Goal: Task Accomplishment & Management: Manage account settings

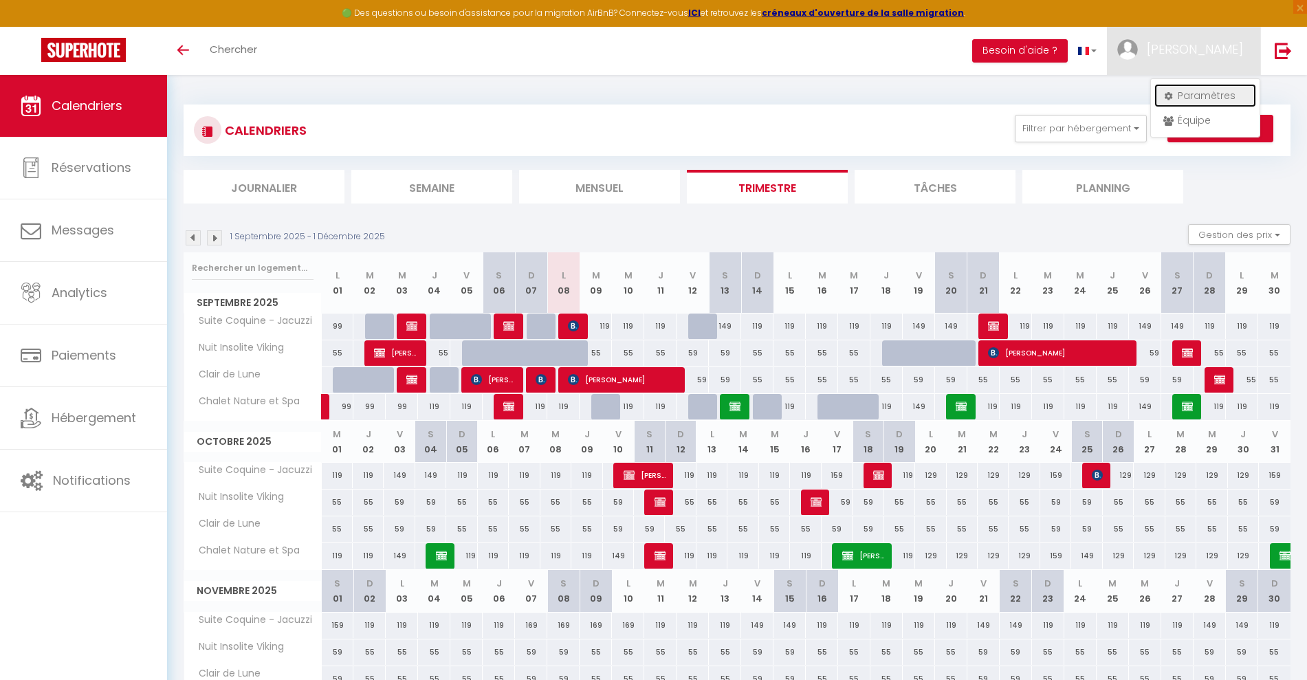
click at [1187, 99] on link "Paramètres" at bounding box center [1205, 95] width 102 height 23
select select "fr"
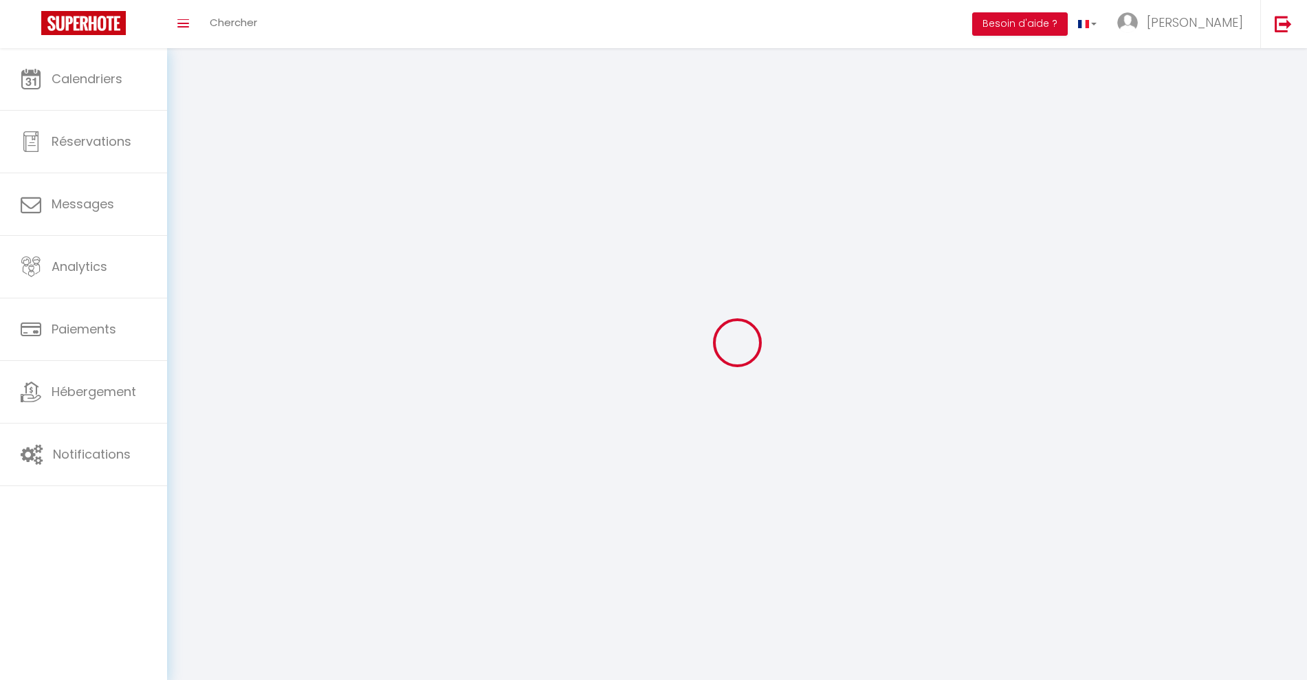
type input "[PERSON_NAME]"
type input "Bayeux"
type input "0765685256"
type input "20 rue des pommiers"
type input "14210"
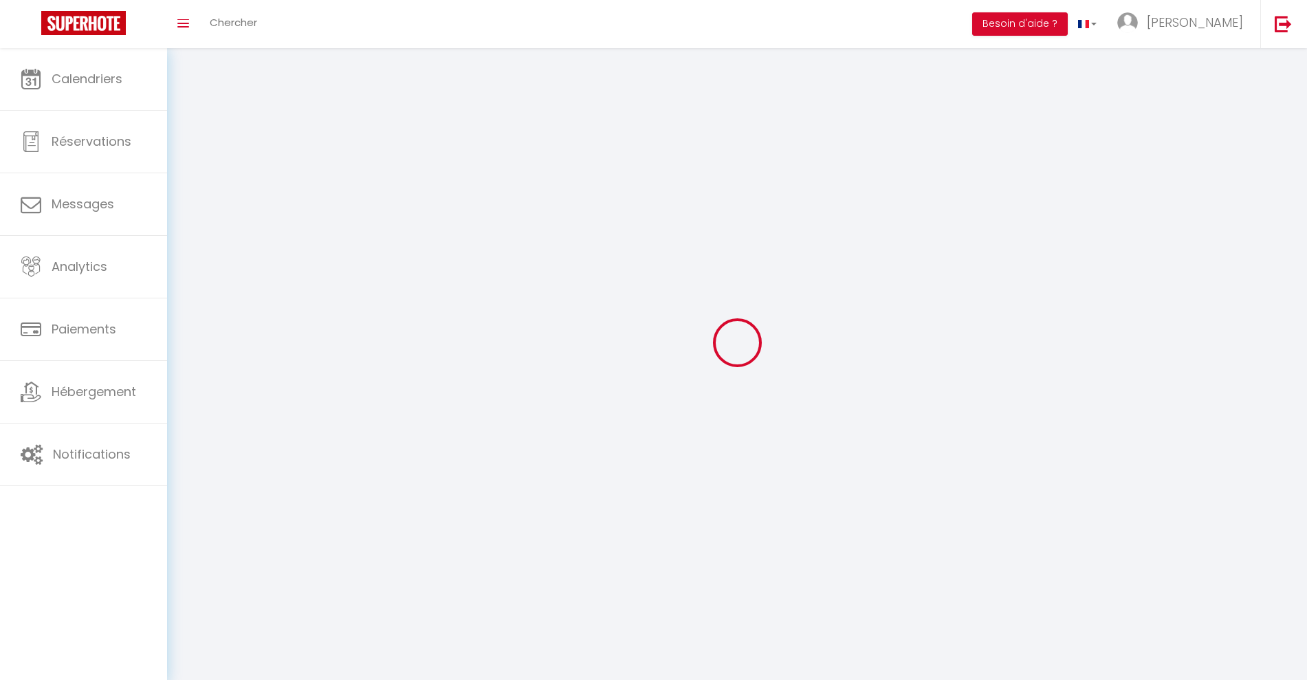
type input "AMAYE SUR ORNE"
type input "TMqnkIAGXJyTg3xekAGakAiGj"
type input "rqZ2Jpqn9HKmByVwyBBDPShAN"
select select "1"
select select "28"
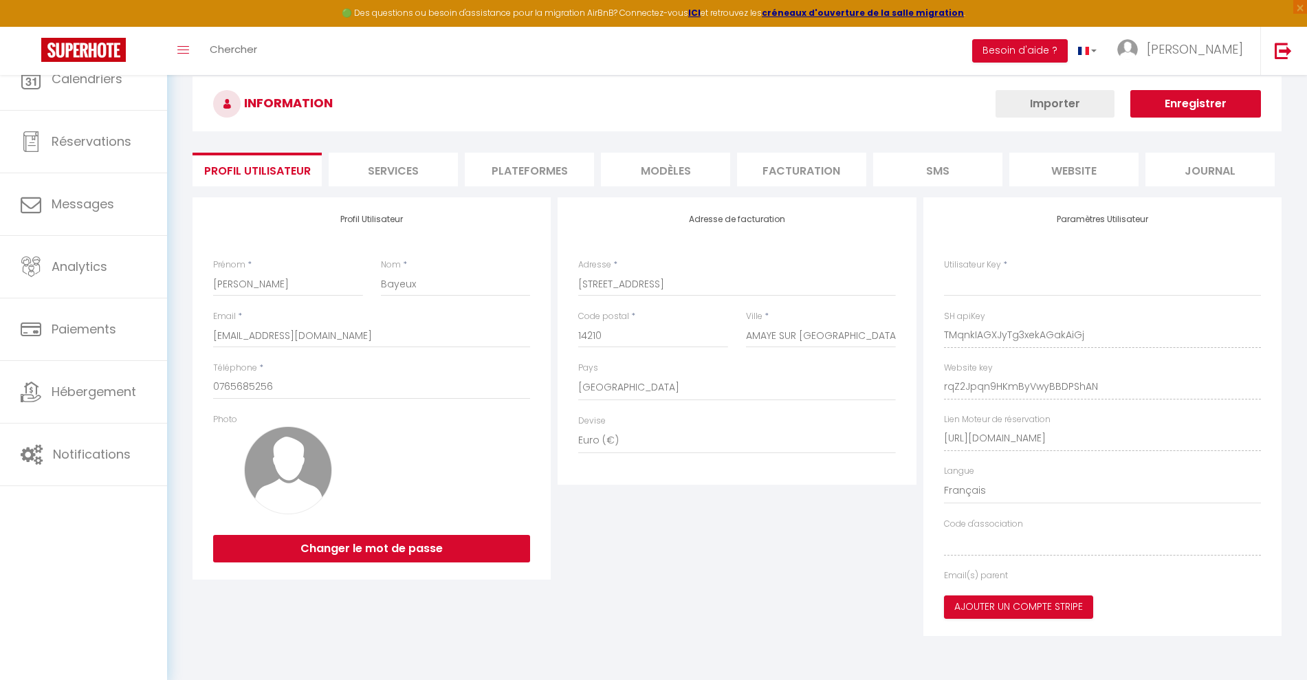
type input "TMqnkIAGXJyTg3xekAGakAiGj"
type input "rqZ2Jpqn9HKmByVwyBBDPShAN"
type input "https://app.superhote.com/#/get-available-rentals/rqZ2Jpqn9HKmByVwyBBDPShAN"
select select "fr"
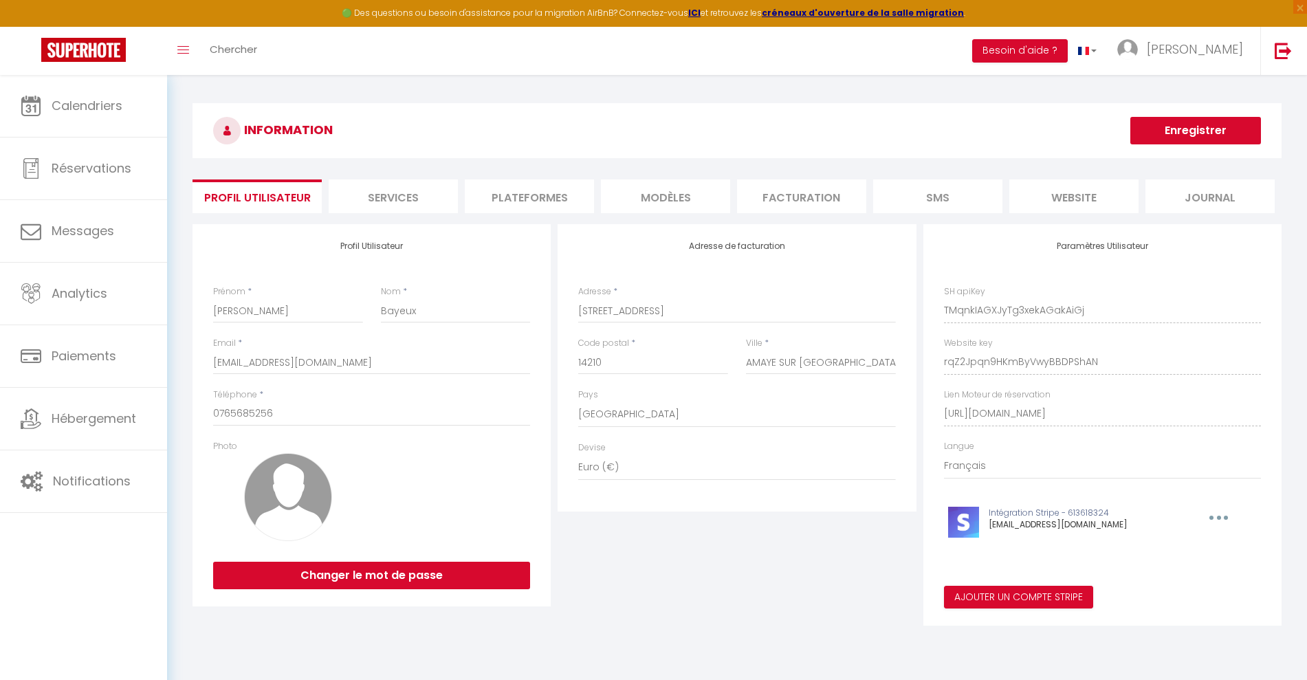
click at [529, 195] on li "Plateformes" at bounding box center [529, 196] width 129 height 34
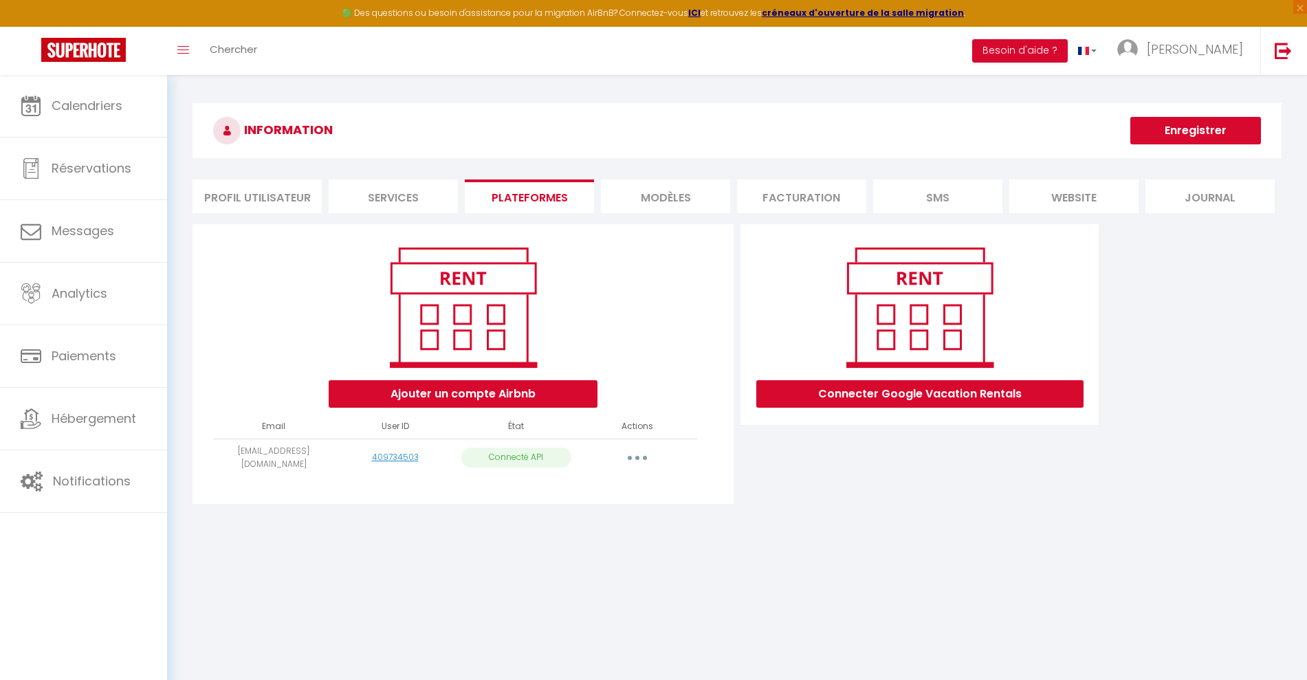
click at [631, 459] on button "button" at bounding box center [637, 458] width 38 height 22
click at [610, 487] on link "Importer les appartements" at bounding box center [576, 488] width 152 height 23
select select
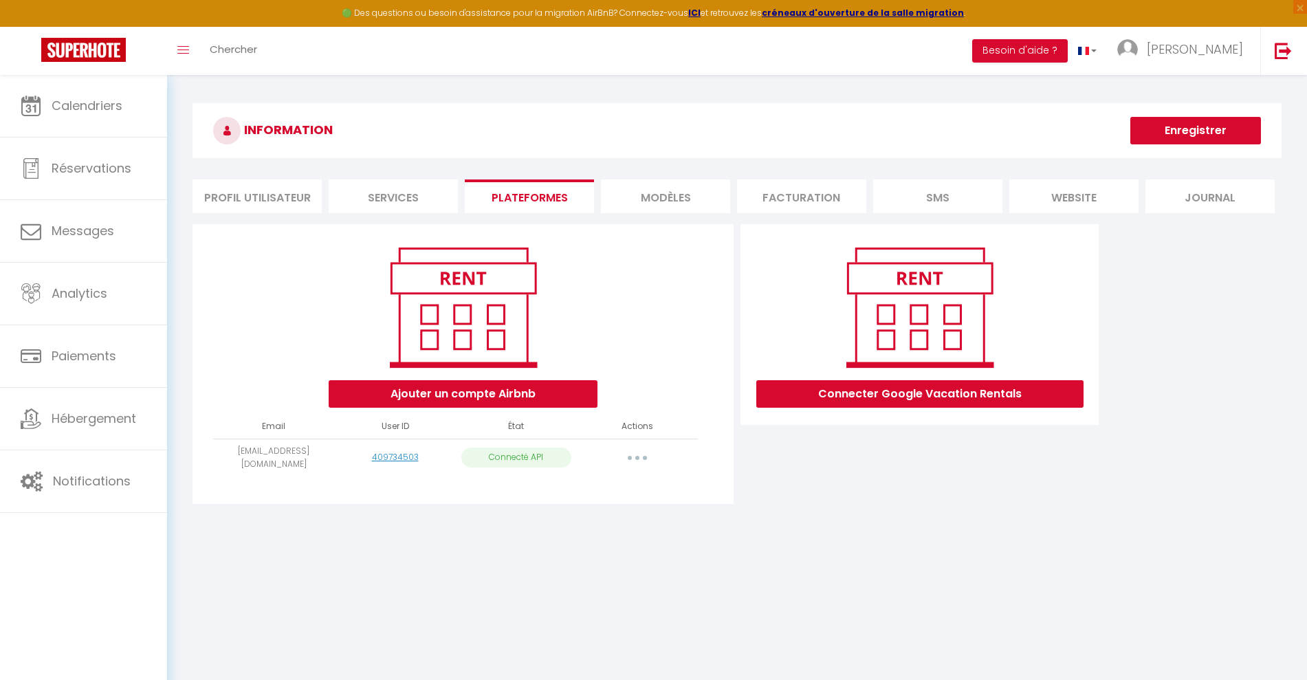
select select
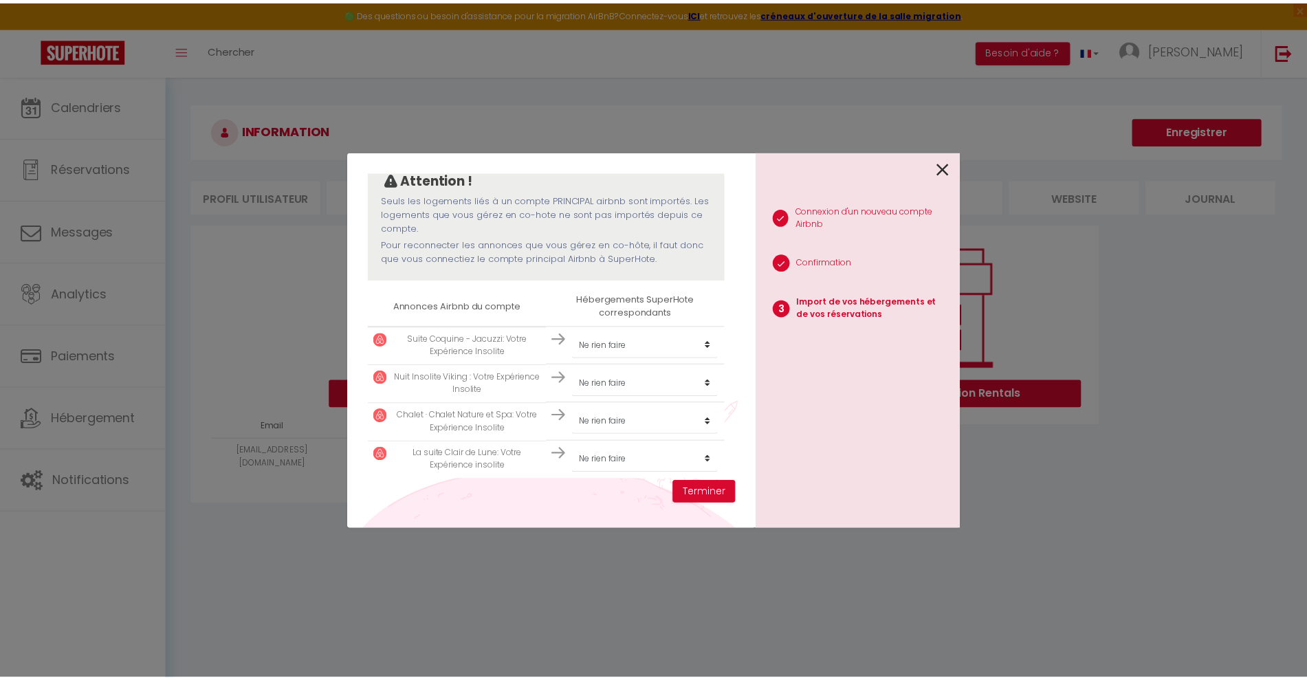
scroll to position [135, 0]
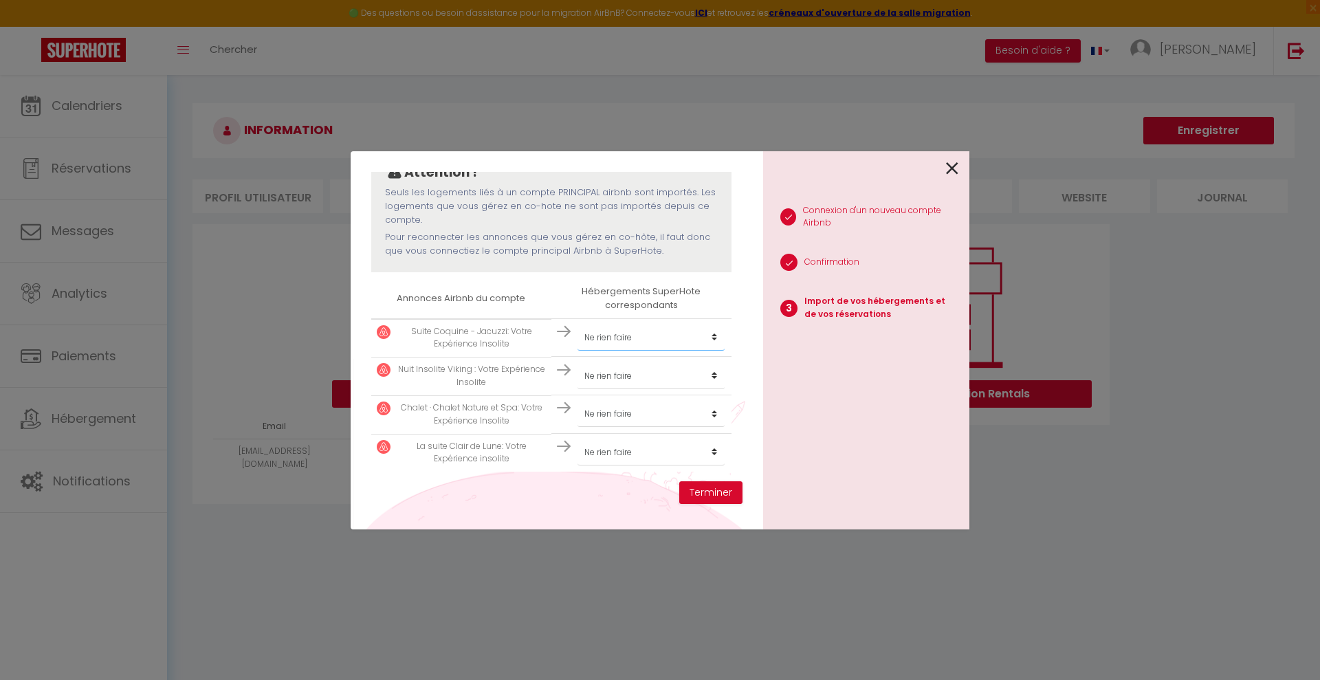
click at [705, 339] on select "Créer un nouvel hébergement Ne rien faire Suite Coquine - Jacuzzi Nuit Insolite…" at bounding box center [650, 337] width 147 height 26
select select "61679"
click at [577, 324] on select "Créer un nouvel hébergement Ne rien faire Suite Coquine - Jacuzzi Nuit Insolite…" at bounding box center [650, 337] width 147 height 26
click at [683, 369] on select "Créer un nouvel hébergement Ne rien faire Suite Coquine - Jacuzzi Nuit Insolite…" at bounding box center [650, 376] width 147 height 26
select select "61680"
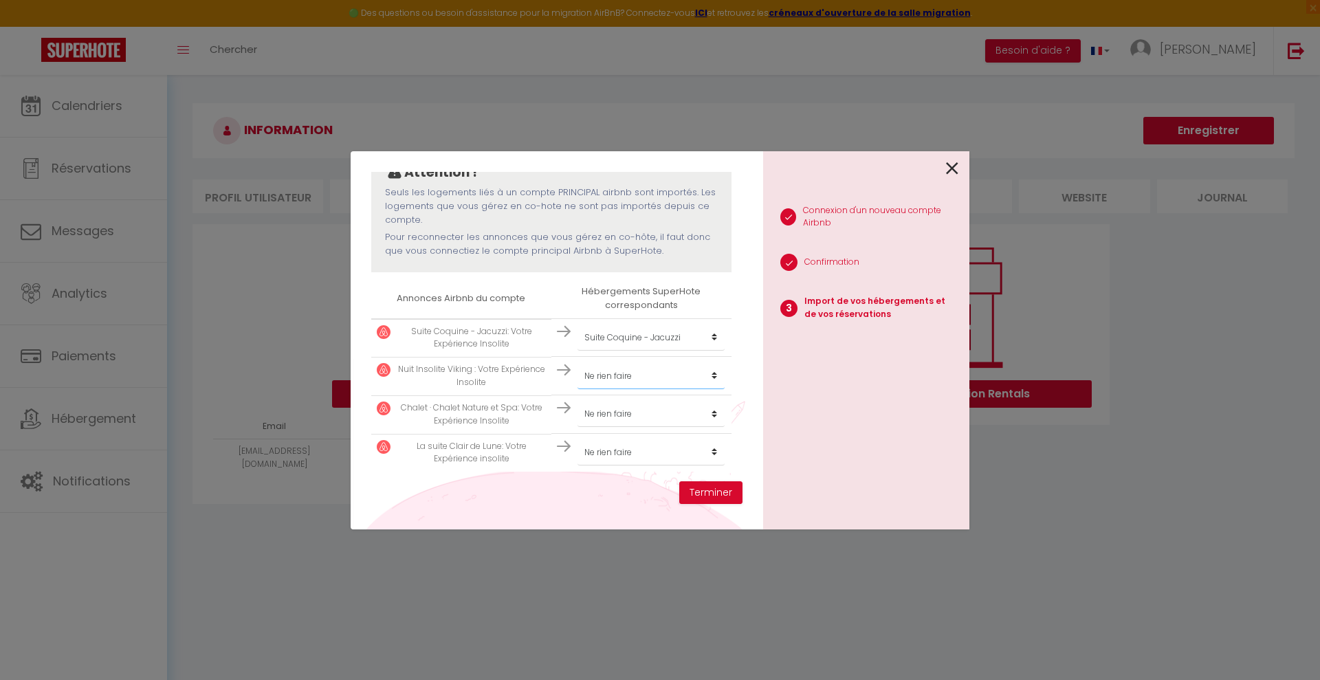
click at [577, 363] on select "Créer un nouvel hébergement Ne rien faire Suite Coquine - Jacuzzi Nuit Insolite…" at bounding box center [650, 376] width 147 height 26
click at [662, 407] on select "Créer un nouvel hébergement Ne rien faire Suite Coquine - Jacuzzi Nuit Insolite…" at bounding box center [650, 414] width 147 height 26
select select "61681"
click at [577, 401] on select "Créer un nouvel hébergement Ne rien faire Suite Coquine - Jacuzzi Nuit Insolite…" at bounding box center [650, 414] width 147 height 26
click at [618, 462] on select "Créer un nouvel hébergement Ne rien faire Suite Coquine - Jacuzzi Nuit Insolite…" at bounding box center [650, 452] width 147 height 26
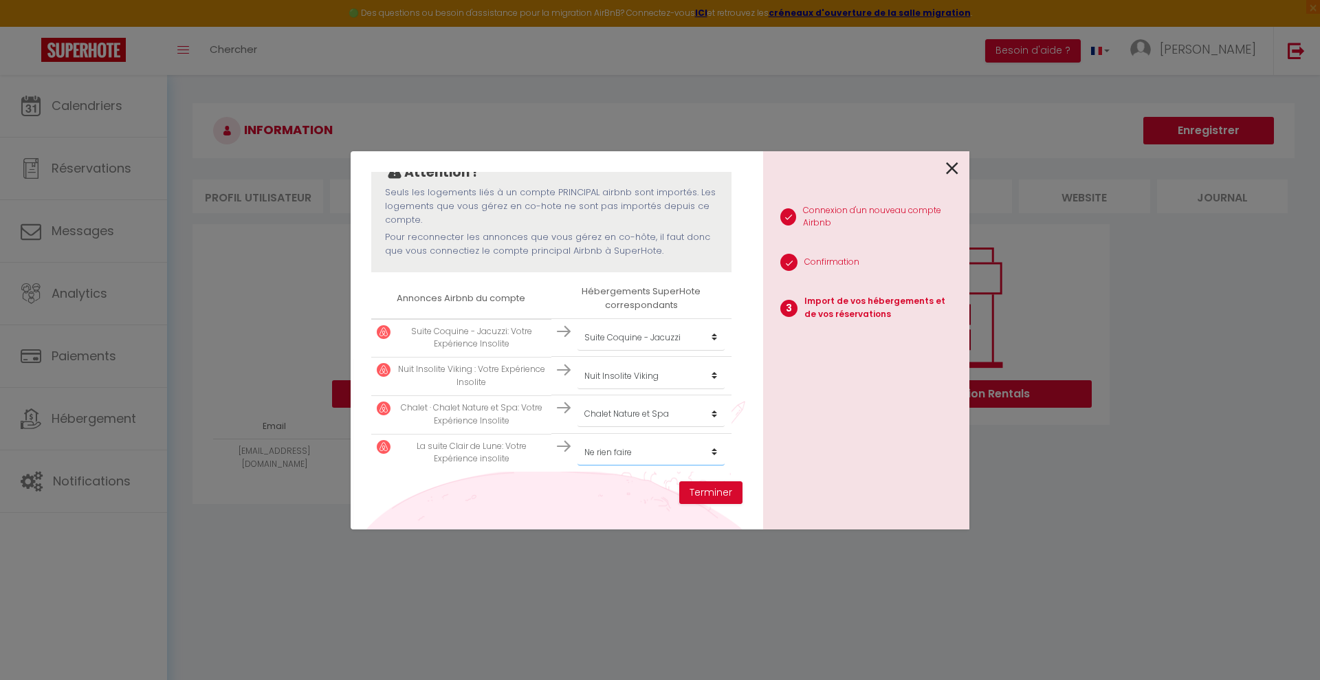
select select "61682"
click at [577, 439] on select "Créer un nouvel hébergement Ne rien faire Suite Coquine - Jacuzzi Nuit Insolite…" at bounding box center [650, 452] width 147 height 26
click at [727, 494] on button "Terminer" at bounding box center [710, 492] width 63 height 23
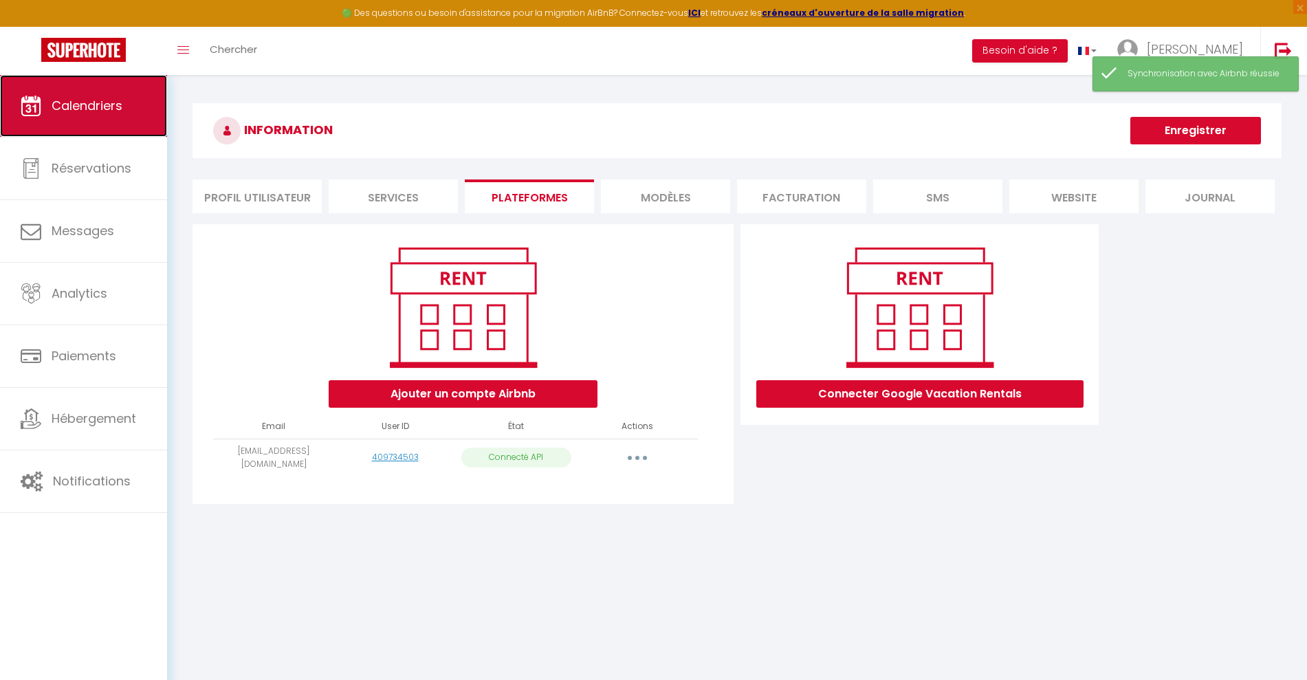
click at [70, 118] on link "Calendriers" at bounding box center [83, 106] width 167 height 62
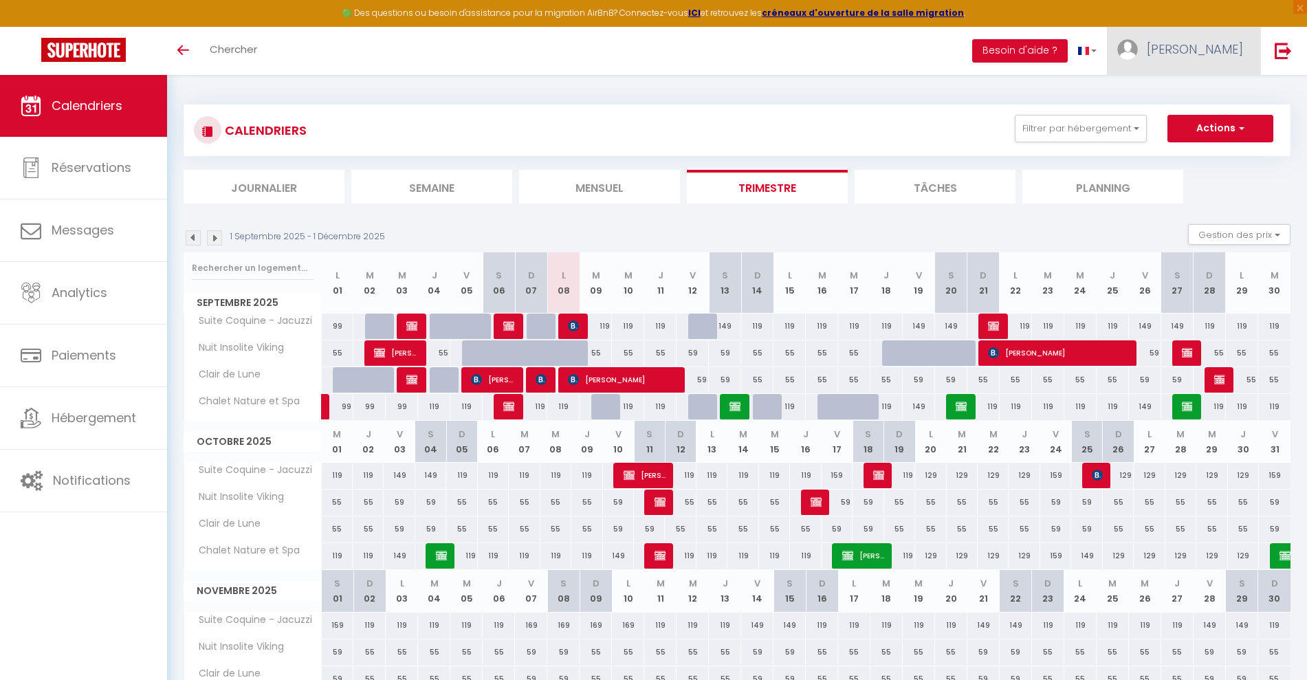
click at [1207, 53] on span "[PERSON_NAME]" at bounding box center [1195, 49] width 96 height 17
click at [1202, 96] on link "Paramètres" at bounding box center [1205, 95] width 102 height 23
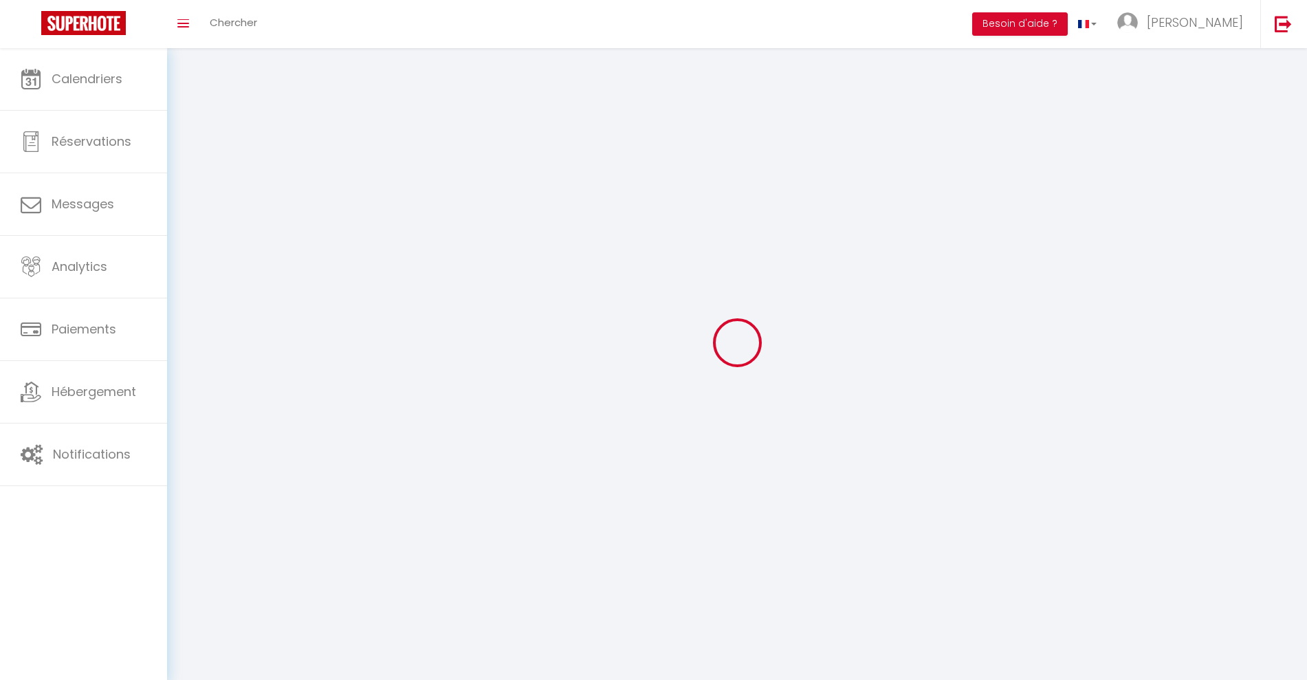
type input "[PERSON_NAME]"
type input "Bayeux"
type input "0765685256"
type input "20 rue des pommiers"
type input "14210"
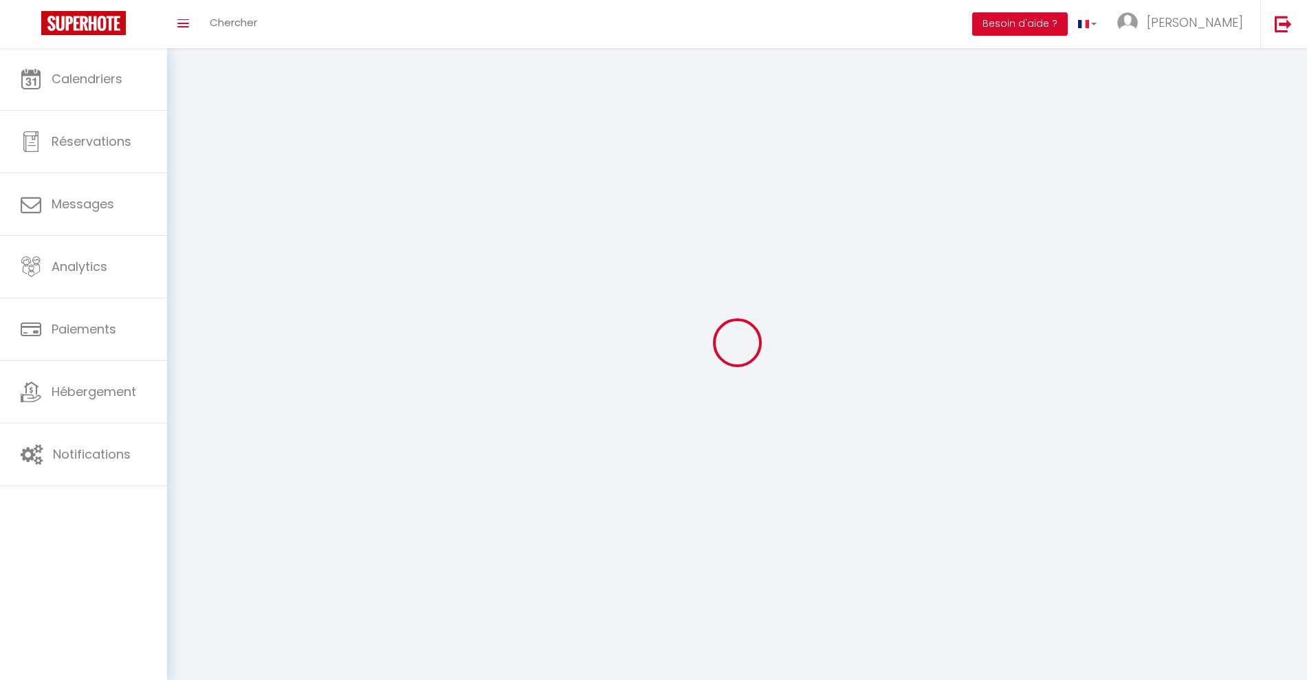
type input "AMAYE SUR ORNE"
type input "TMqnkIAGXJyTg3xekAGakAiGj"
type input "rqZ2Jpqn9HKmByVwyBBDPShAN"
select select "28"
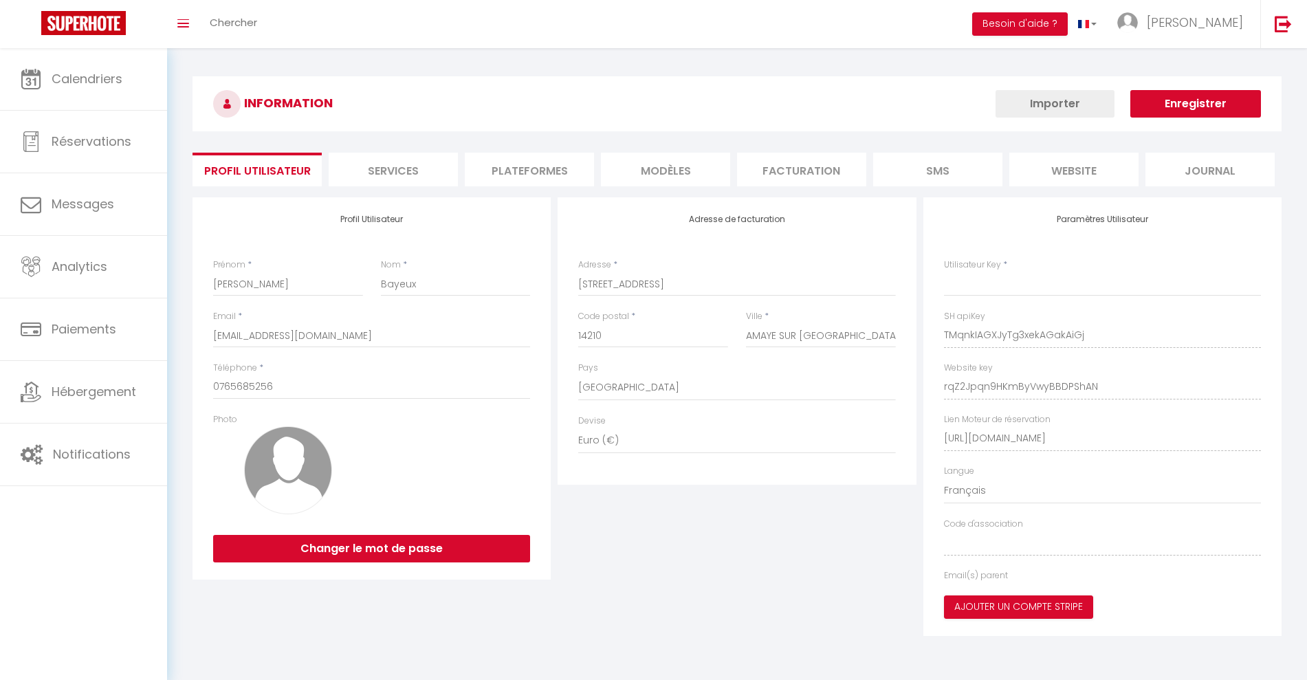
type input "TMqnkIAGXJyTg3xekAGakAiGj"
type input "rqZ2Jpqn9HKmByVwyBBDPShAN"
type input "https://app.superhote.com/#/get-available-rentals/rqZ2Jpqn9HKmByVwyBBDPShAN"
select select "fr"
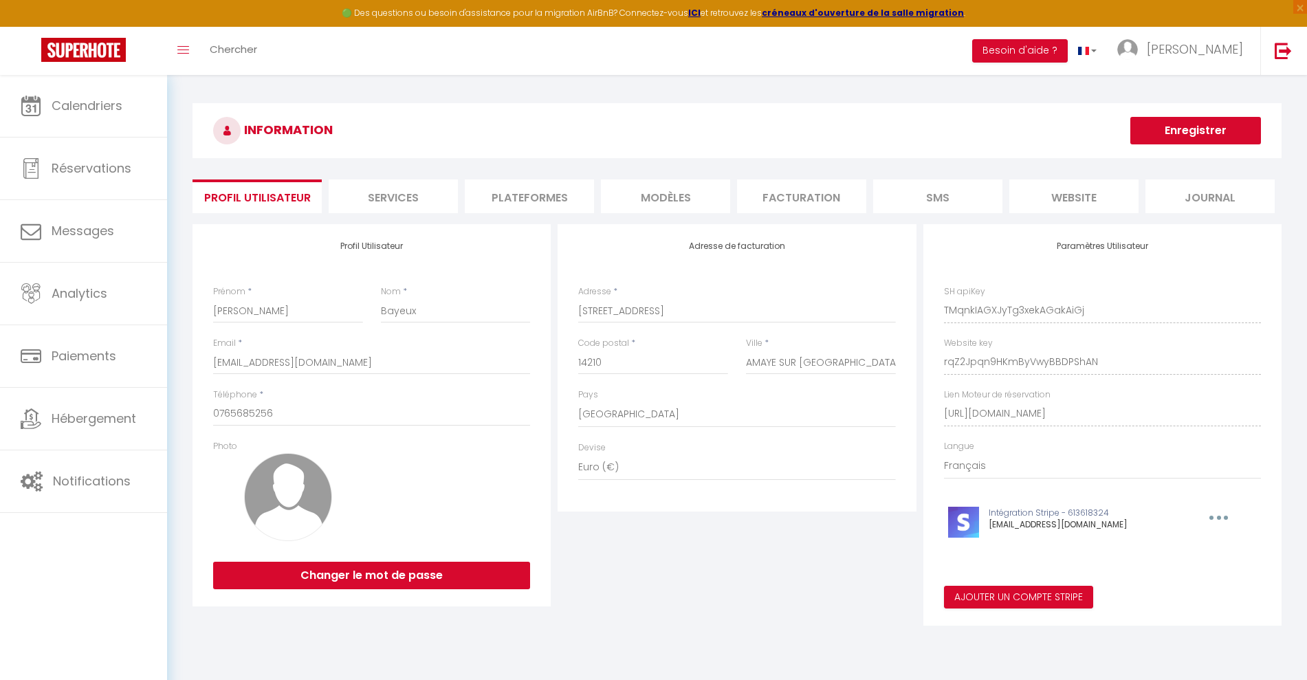
click at [547, 191] on li "Plateformes" at bounding box center [529, 196] width 129 height 34
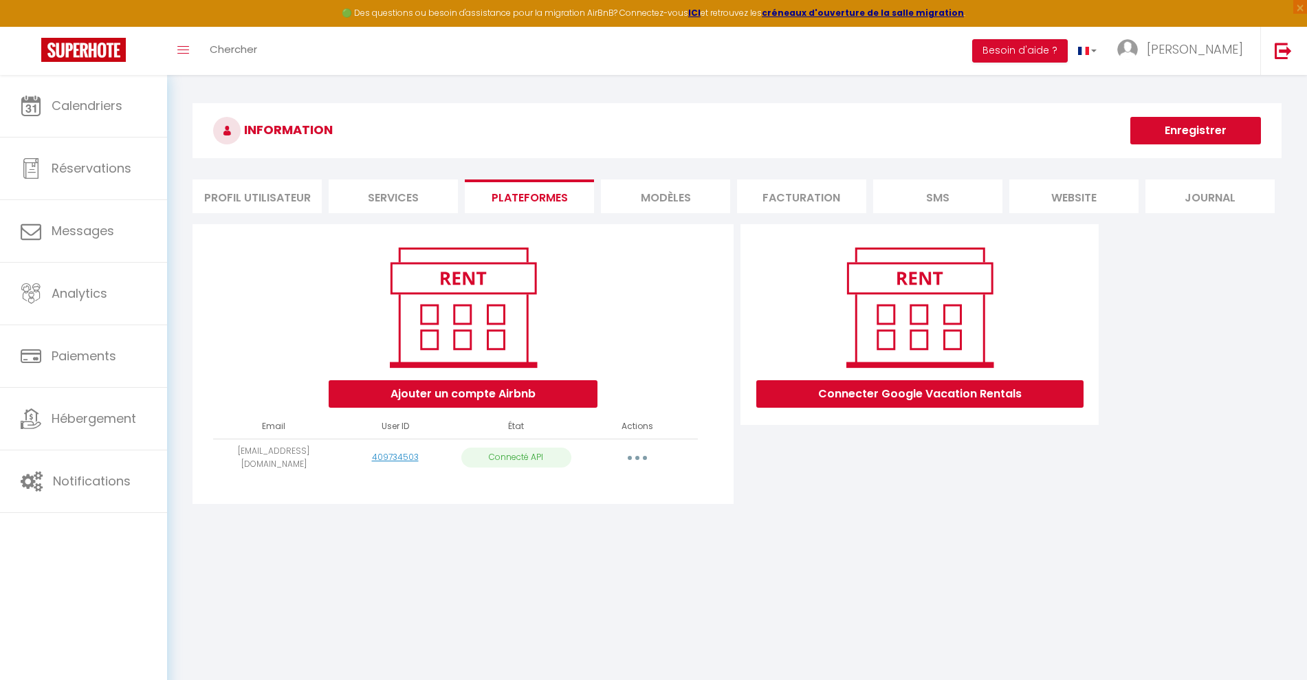
click at [636, 459] on icon "button" at bounding box center [637, 458] width 4 height 4
click at [616, 540] on link "Reconnecter le compte" at bounding box center [576, 538] width 152 height 23
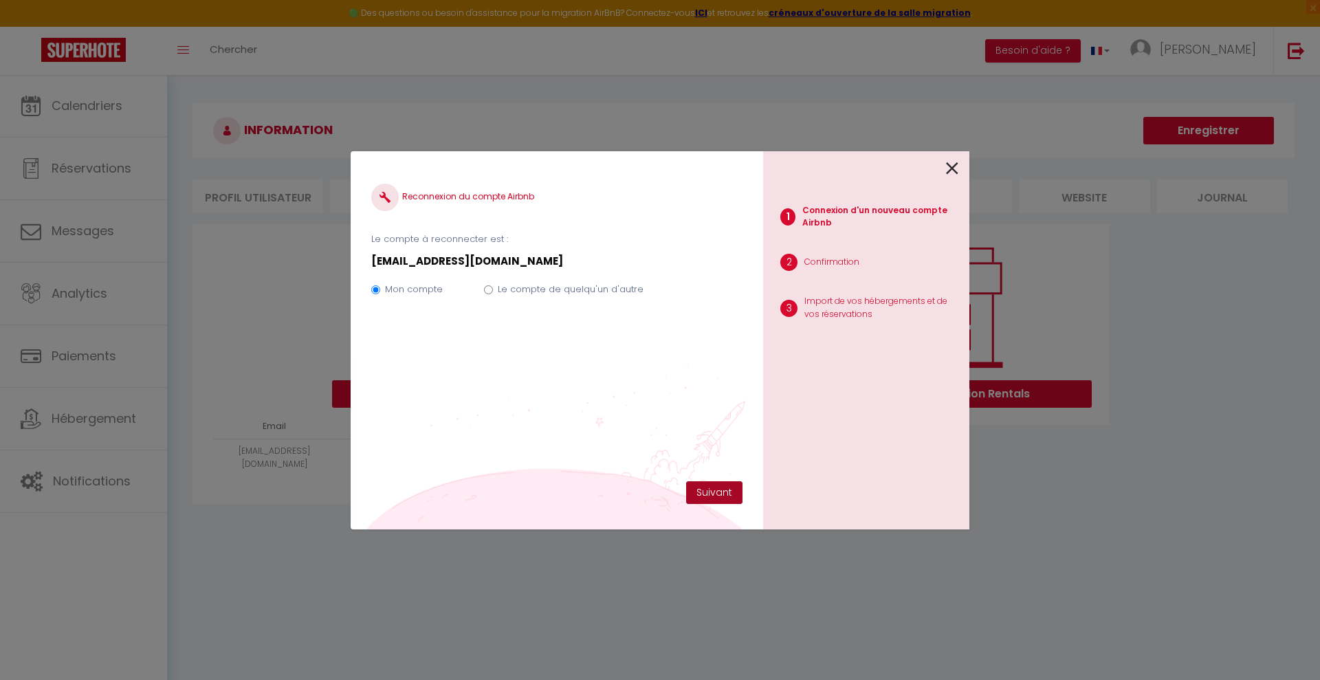
click at [712, 488] on button "Suivant" at bounding box center [714, 492] width 56 height 23
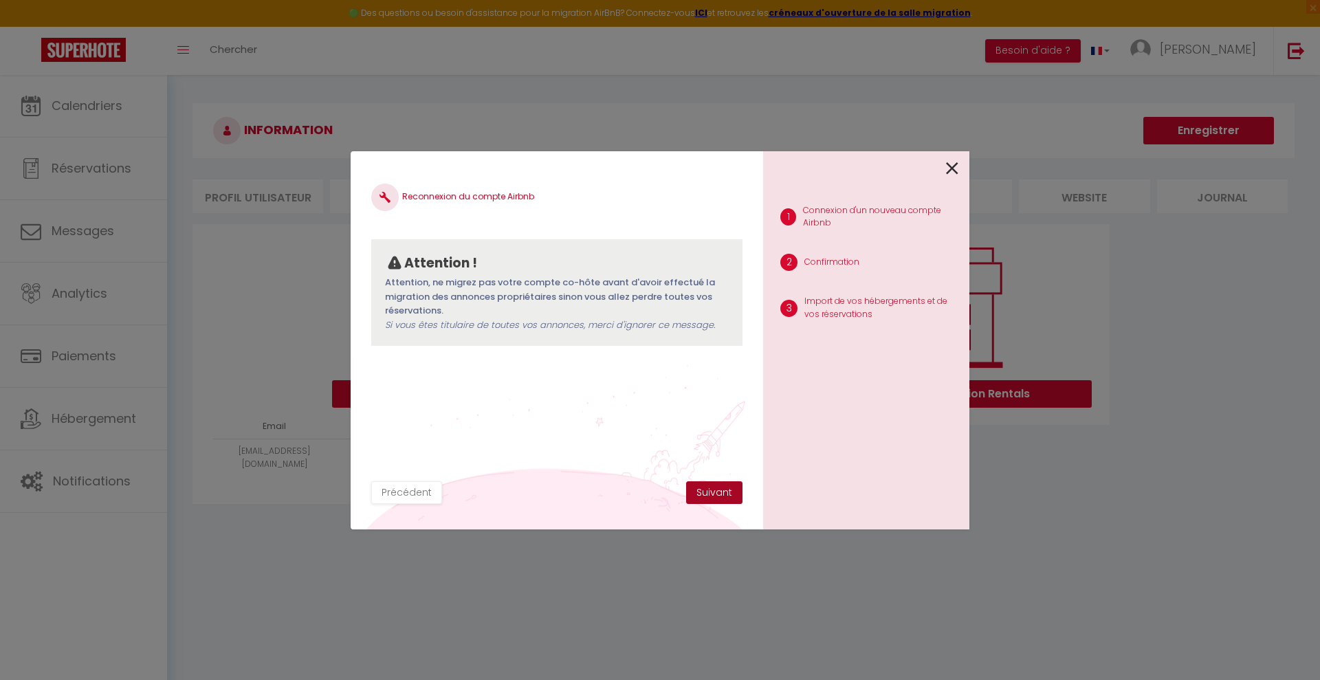
click at [712, 488] on button "Suivant" at bounding box center [714, 492] width 56 height 23
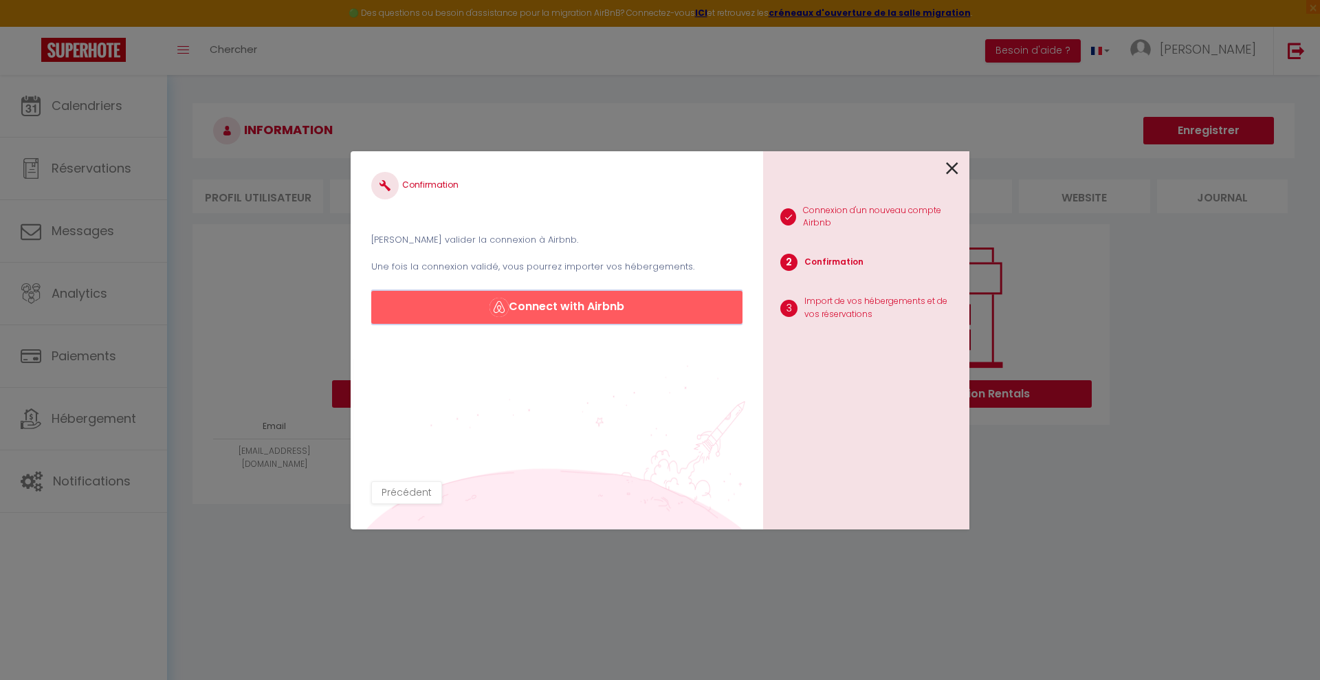
click at [580, 301] on button "Connect with Airbnb" at bounding box center [556, 307] width 371 height 33
click at [949, 167] on icon at bounding box center [952, 168] width 12 height 21
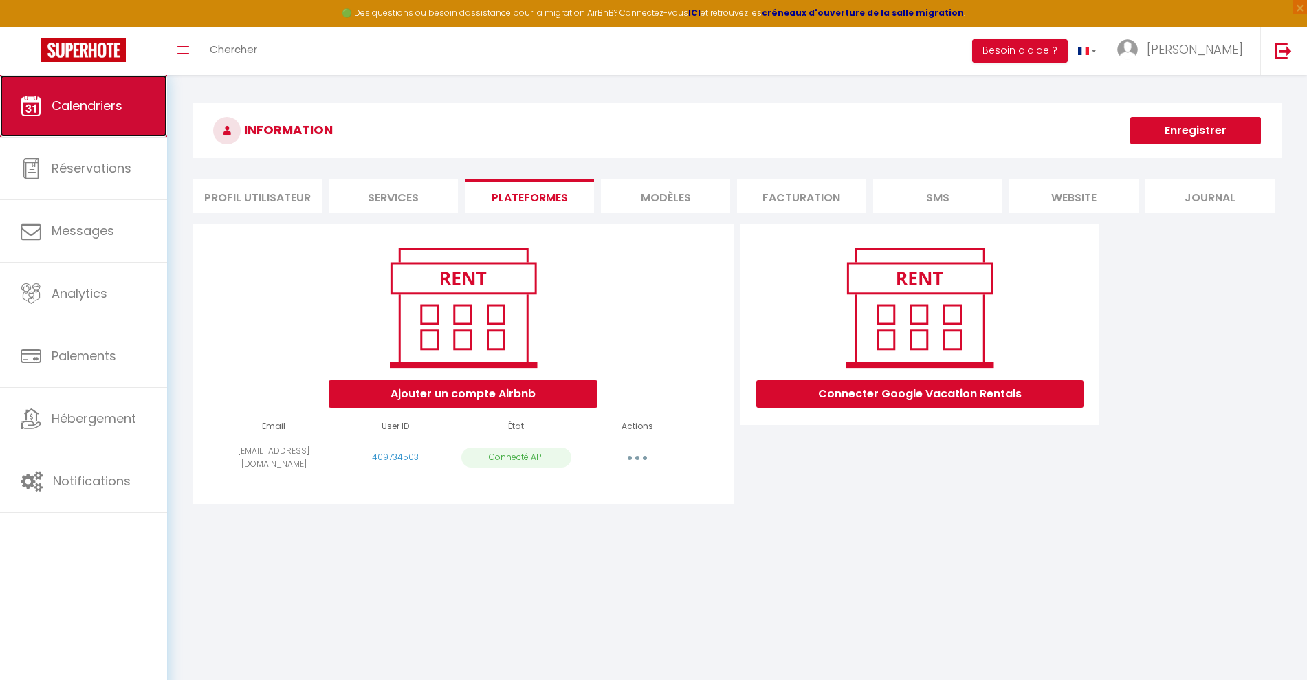
click at [87, 107] on span "Calendriers" at bounding box center [87, 105] width 71 height 17
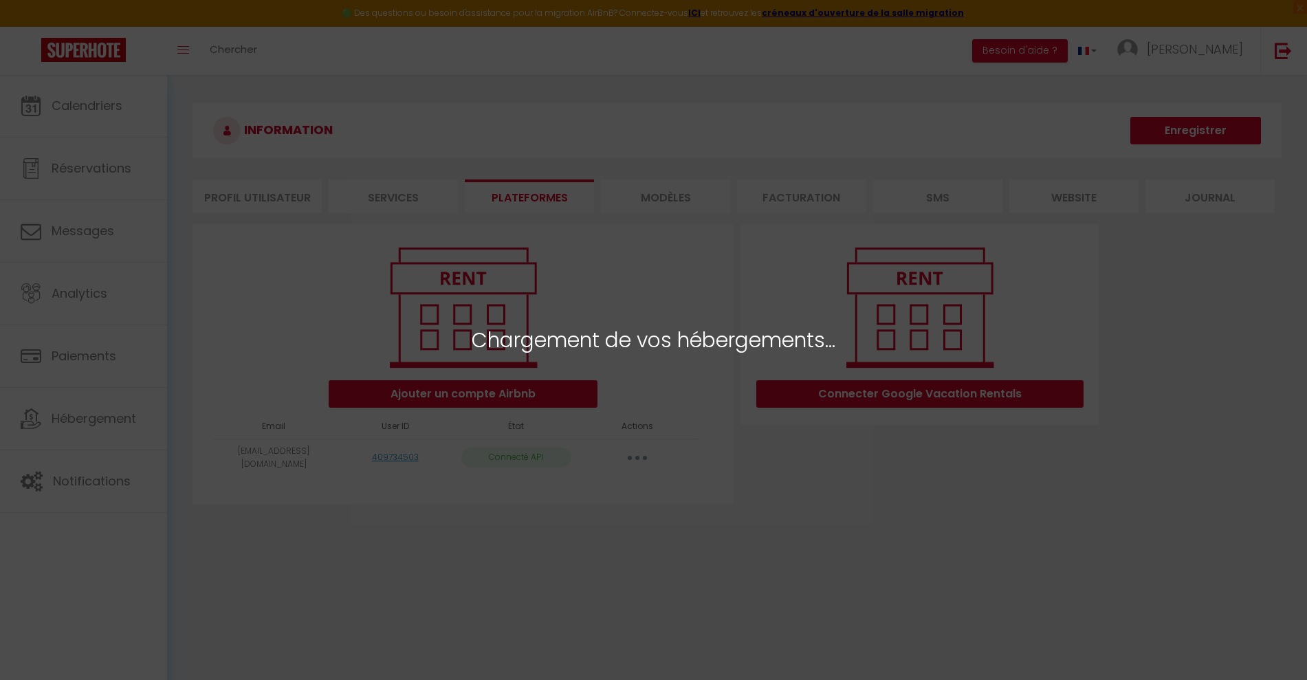
select select "61679"
select select "61680"
select select "61681"
select select "61682"
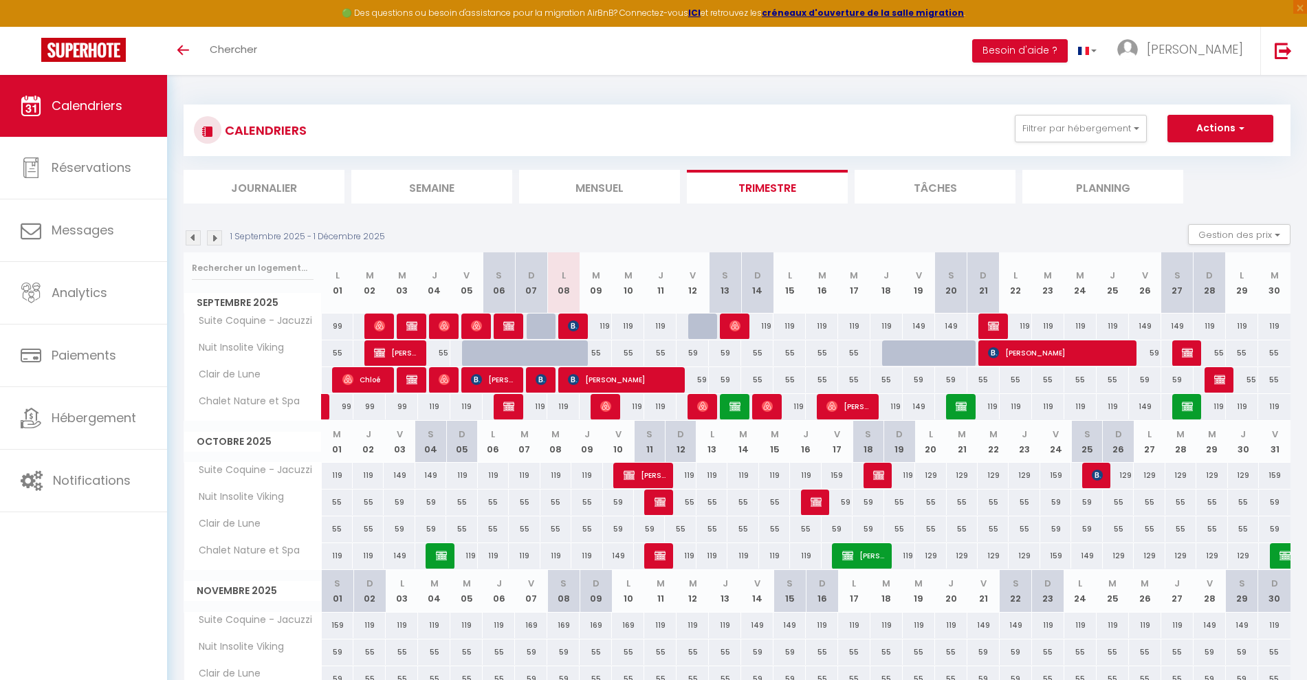
scroll to position [97, 0]
